Goal: Obtain resource: Obtain resource

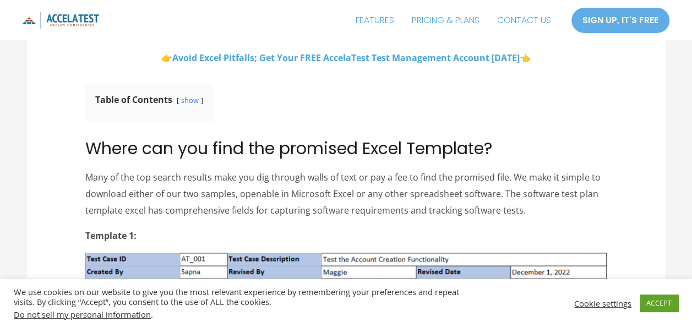
scroll to position [606, 0]
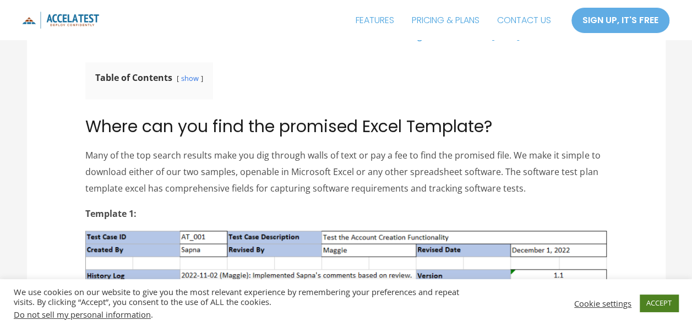
click at [653, 298] on link "ACCEPT" at bounding box center [659, 303] width 39 height 17
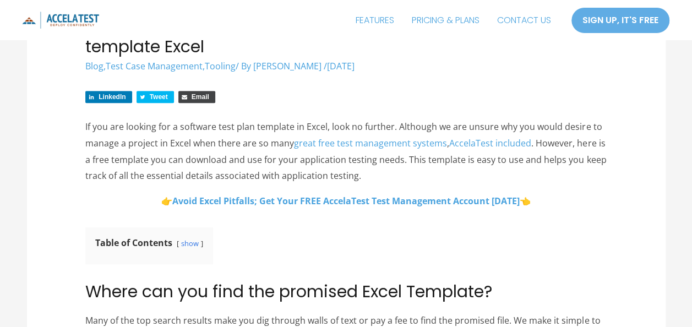
scroll to position [441, 0]
click at [387, 140] on link "great free test management systems" at bounding box center [370, 143] width 153 height 12
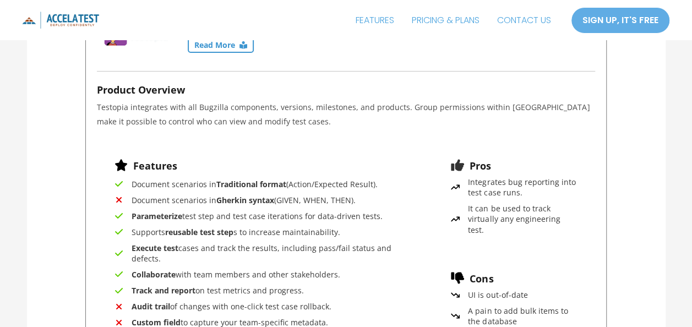
scroll to position [1928, 0]
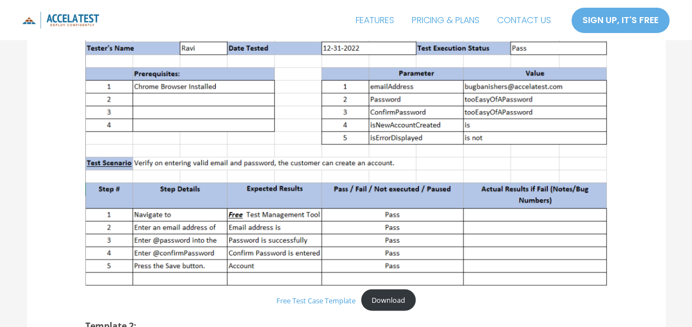
scroll to position [881, 0]
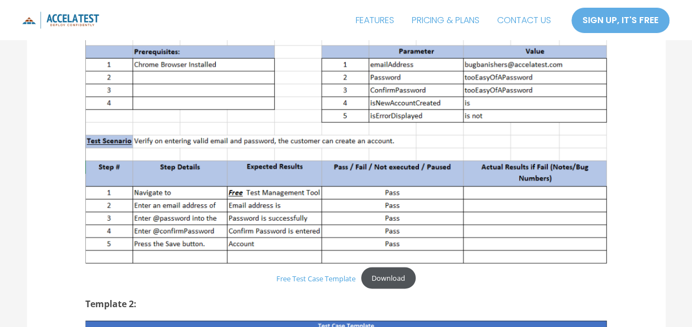
click at [377, 279] on link "Download" at bounding box center [388, 277] width 55 height 21
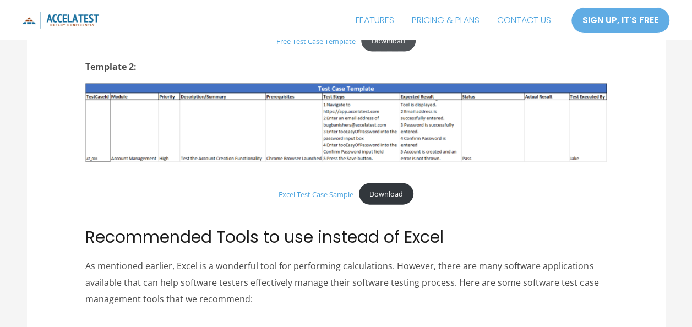
scroll to position [1101, 0]
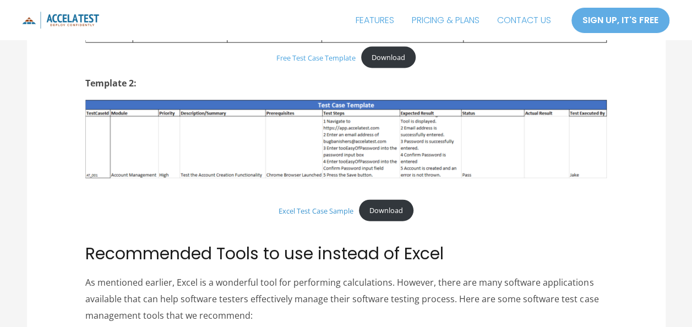
click at [301, 211] on link "Excel Test Case Sample" at bounding box center [316, 211] width 75 height 10
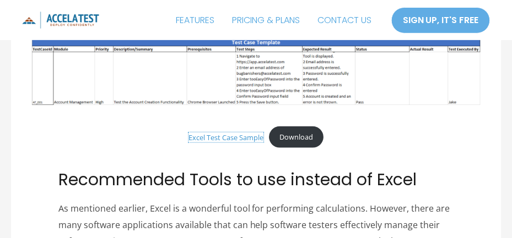
scroll to position [1081, 0]
